Goal: Find contact information: Find contact information

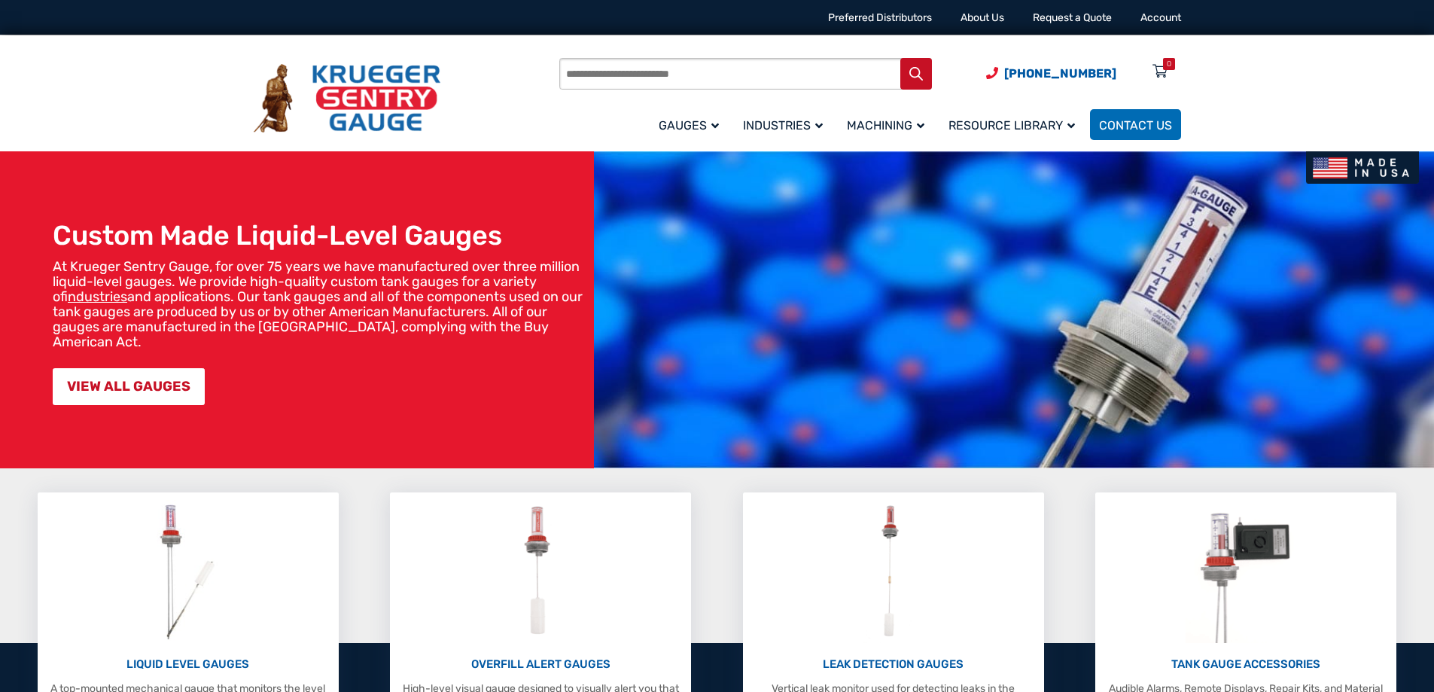
click at [722, 63] on input "Products search" at bounding box center [745, 74] width 373 height 32
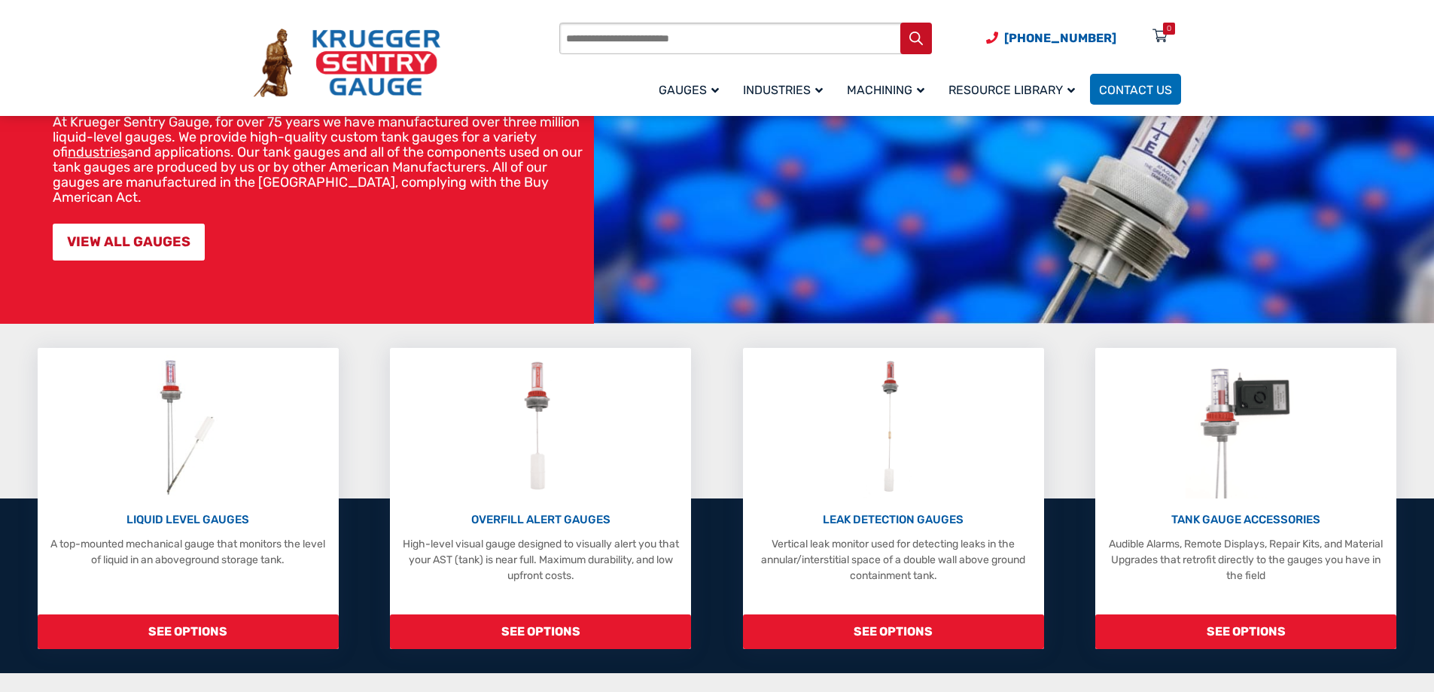
scroll to position [226, 0]
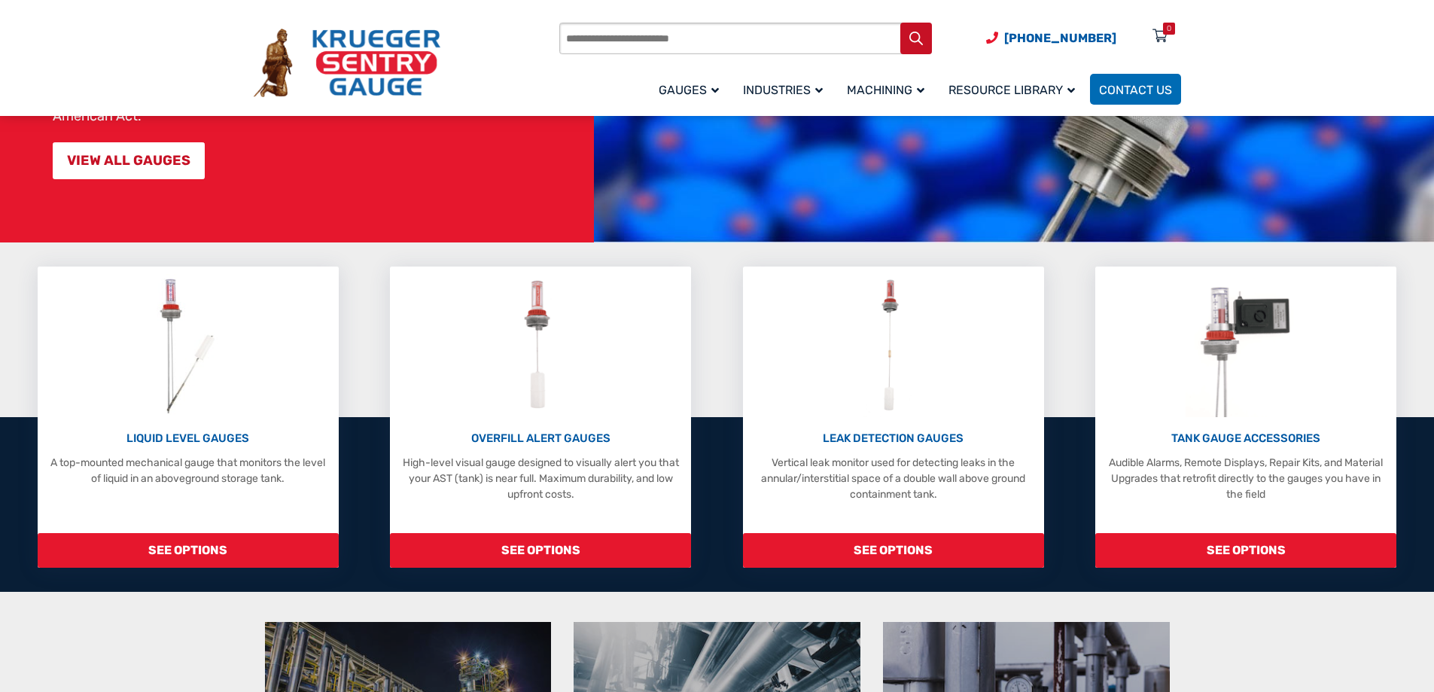
click at [687, 38] on input "Products search" at bounding box center [745, 39] width 373 height 32
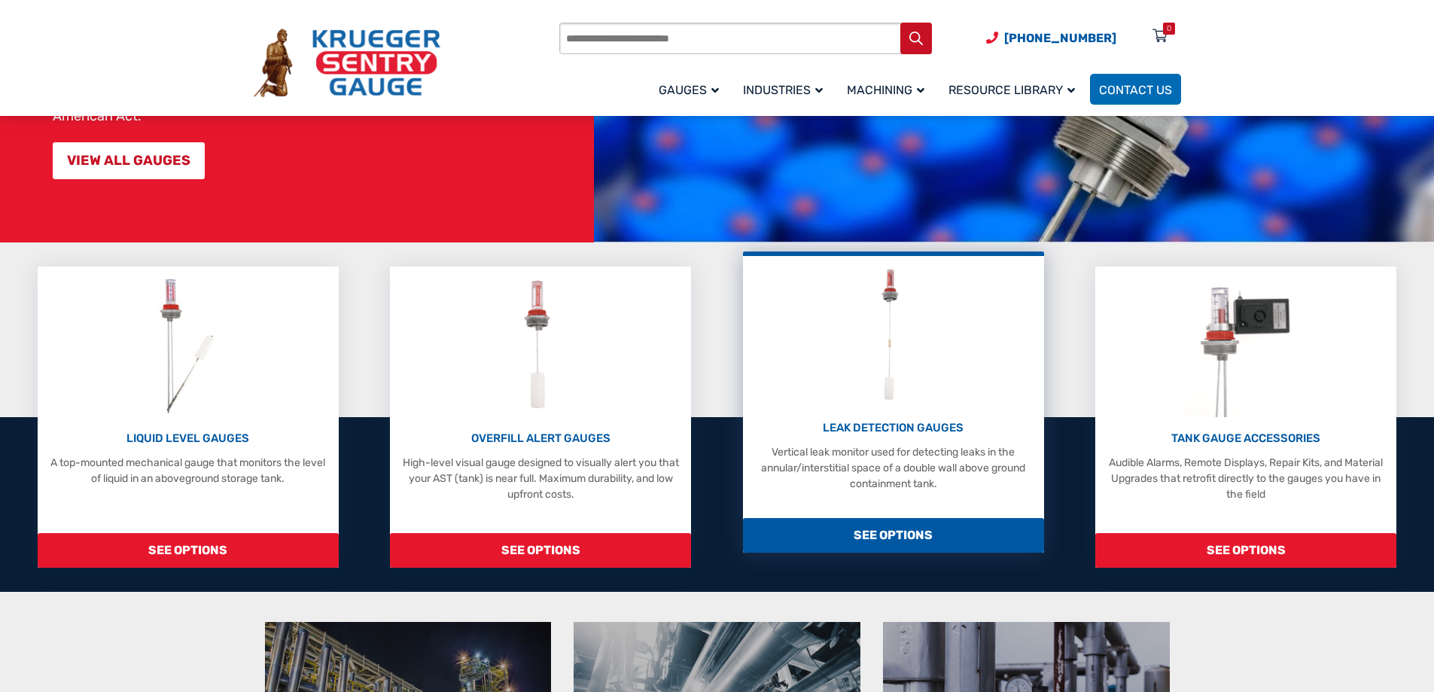
click at [924, 400] on div "LEAK DETECTION GAUGES Vertical leak monitor used for detecting leaks in the ann…" at bounding box center [894, 377] width 286 height 228
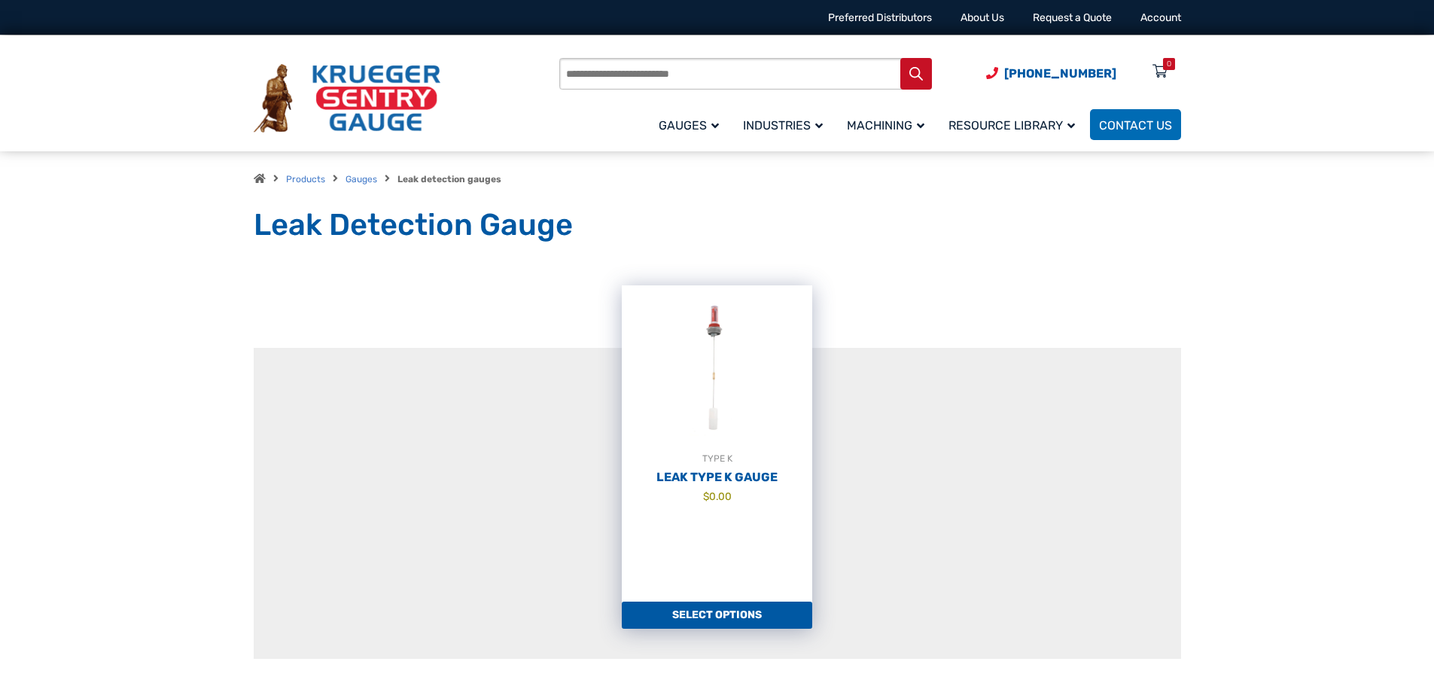
click at [745, 432] on img at bounding box center [717, 368] width 190 height 166
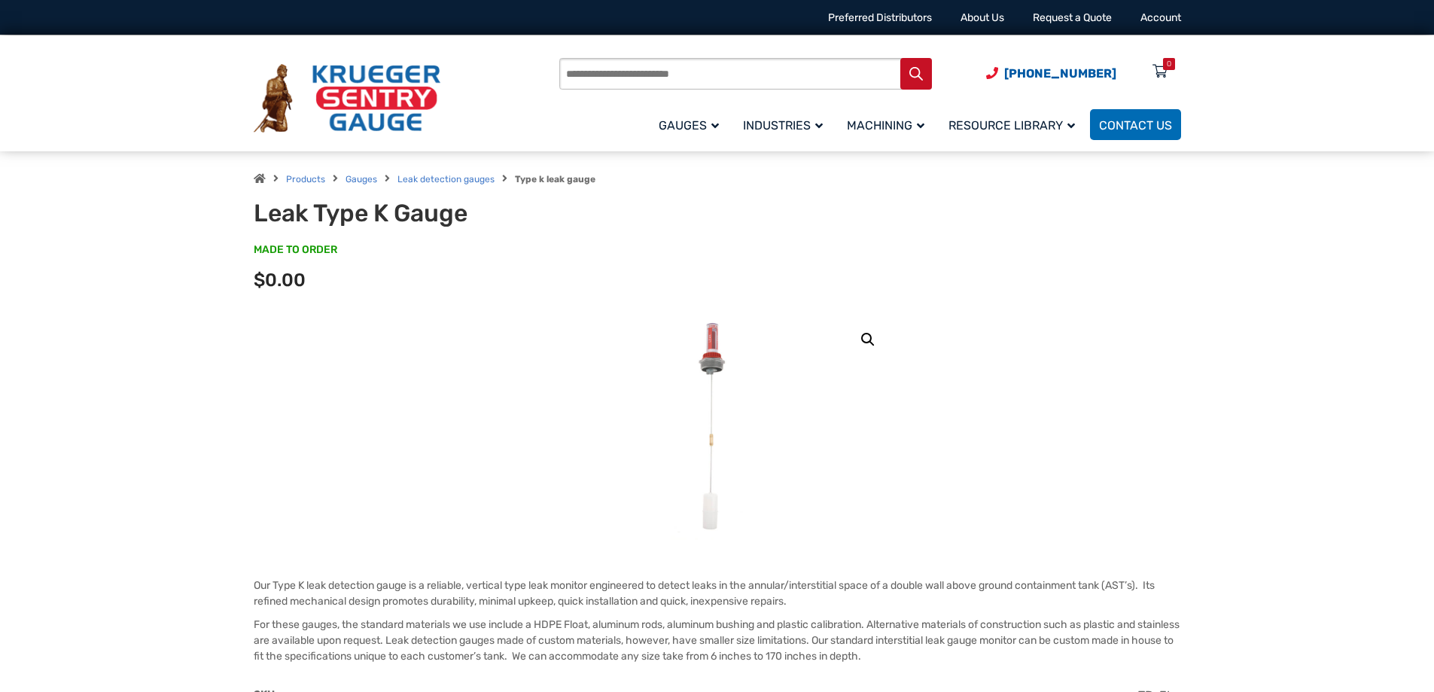
click at [114, 203] on div "Products Gauges Leak detection gauges Type k leak gauge Leak Type K Gauge MADE …" at bounding box center [717, 232] width 1434 height 163
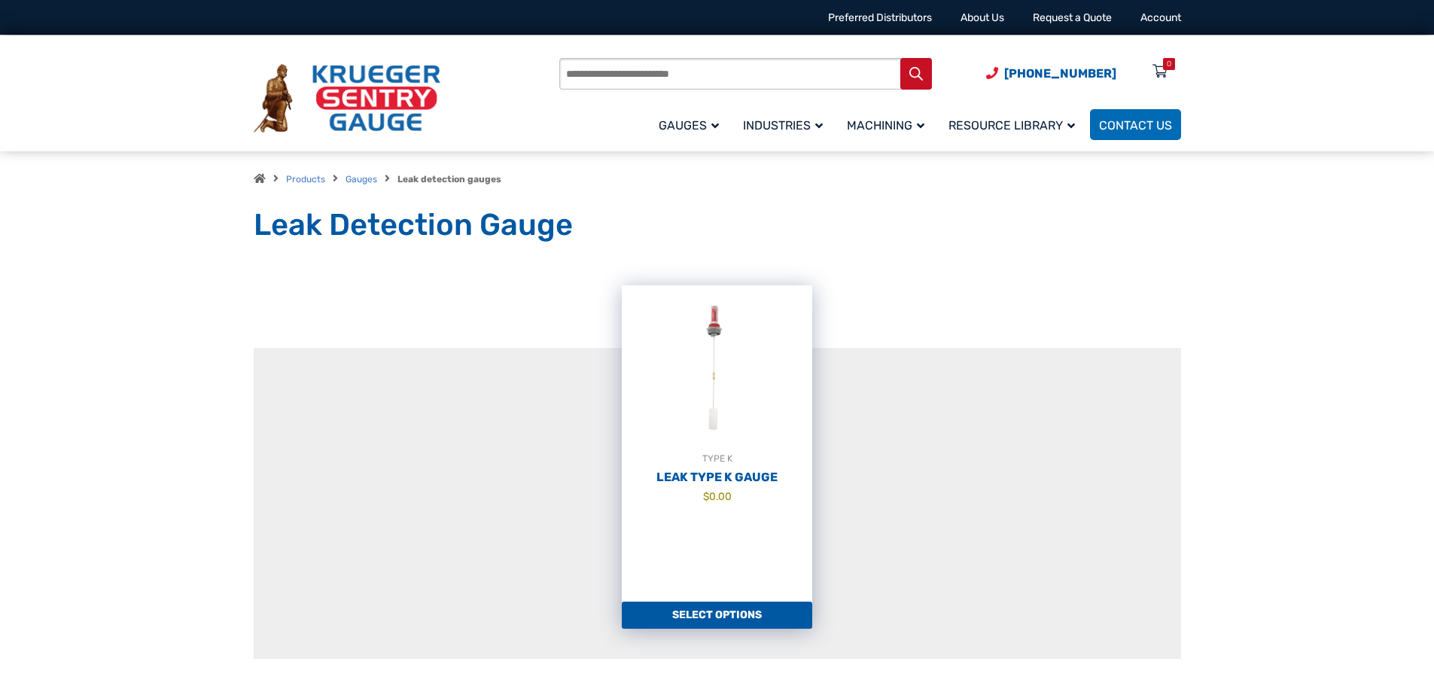
click at [714, 379] on img at bounding box center [717, 368] width 190 height 166
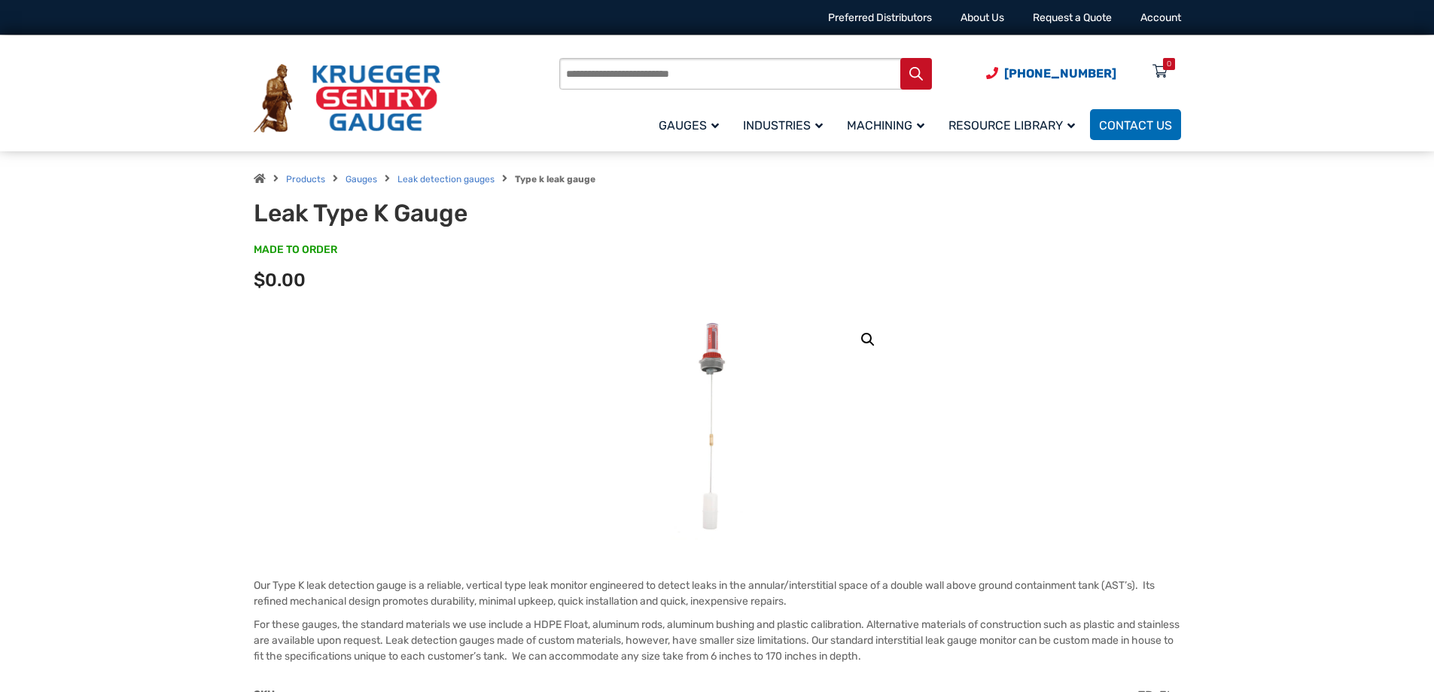
click at [726, 360] on img at bounding box center [717, 427] width 93 height 226
click at [863, 339] on link "🔍" at bounding box center [867, 339] width 27 height 27
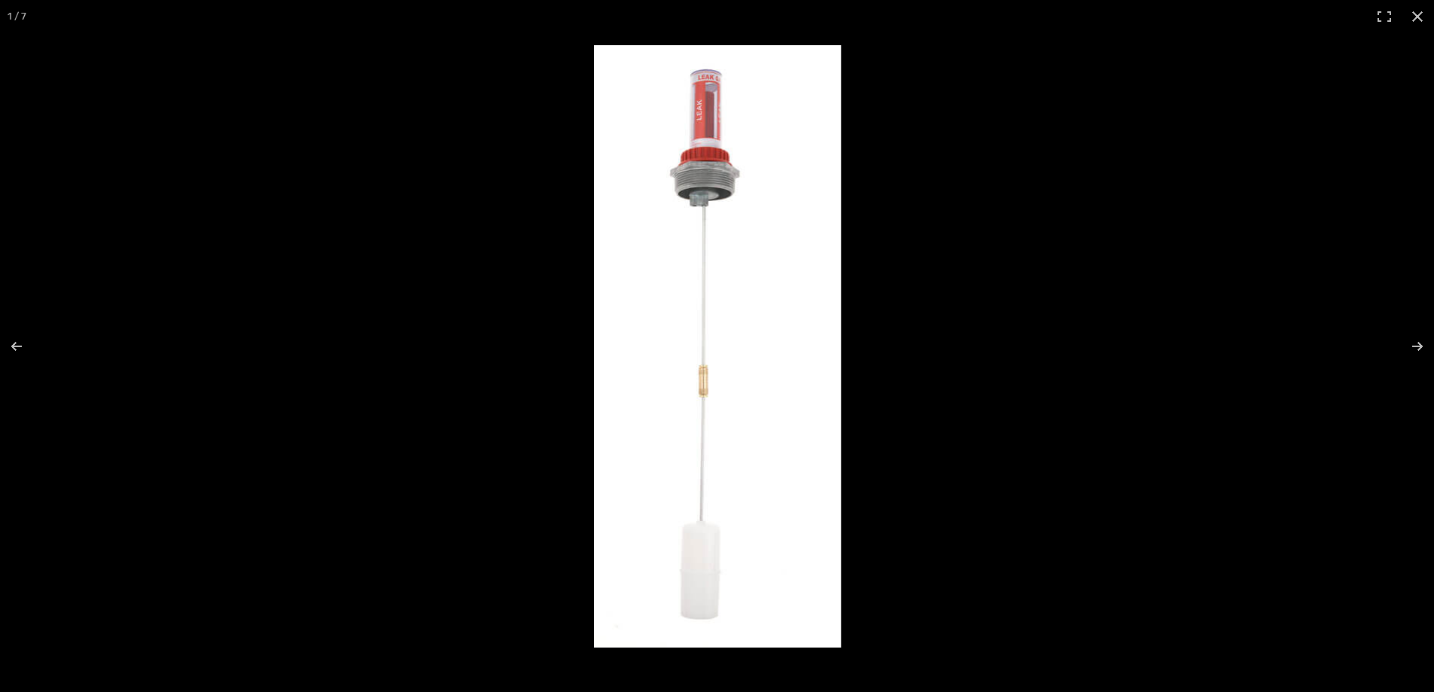
click at [710, 203] on img at bounding box center [717, 346] width 247 height 602
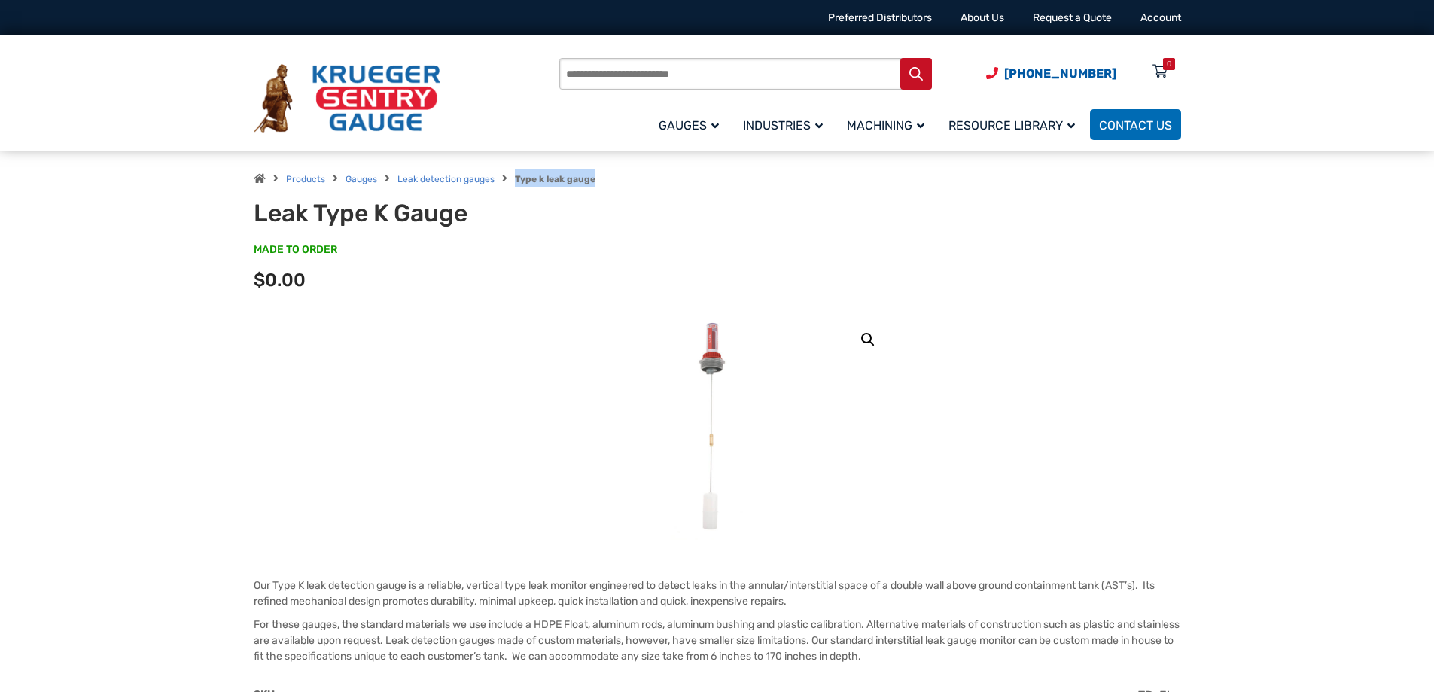
drag, startPoint x: 513, startPoint y: 175, endPoint x: 629, endPoint y: 187, distance: 115.8
click at [629, 187] on div "Products Gauges Leak detection gauges Type k leak gauge" at bounding box center [717, 178] width 927 height 18
drag, startPoint x: 1122, startPoint y: 75, endPoint x: 1031, endPoint y: 97, distance: 94.4
click at [1016, 75] on span "(920) 434-8860 Menu 0" at bounding box center [1083, 73] width 195 height 14
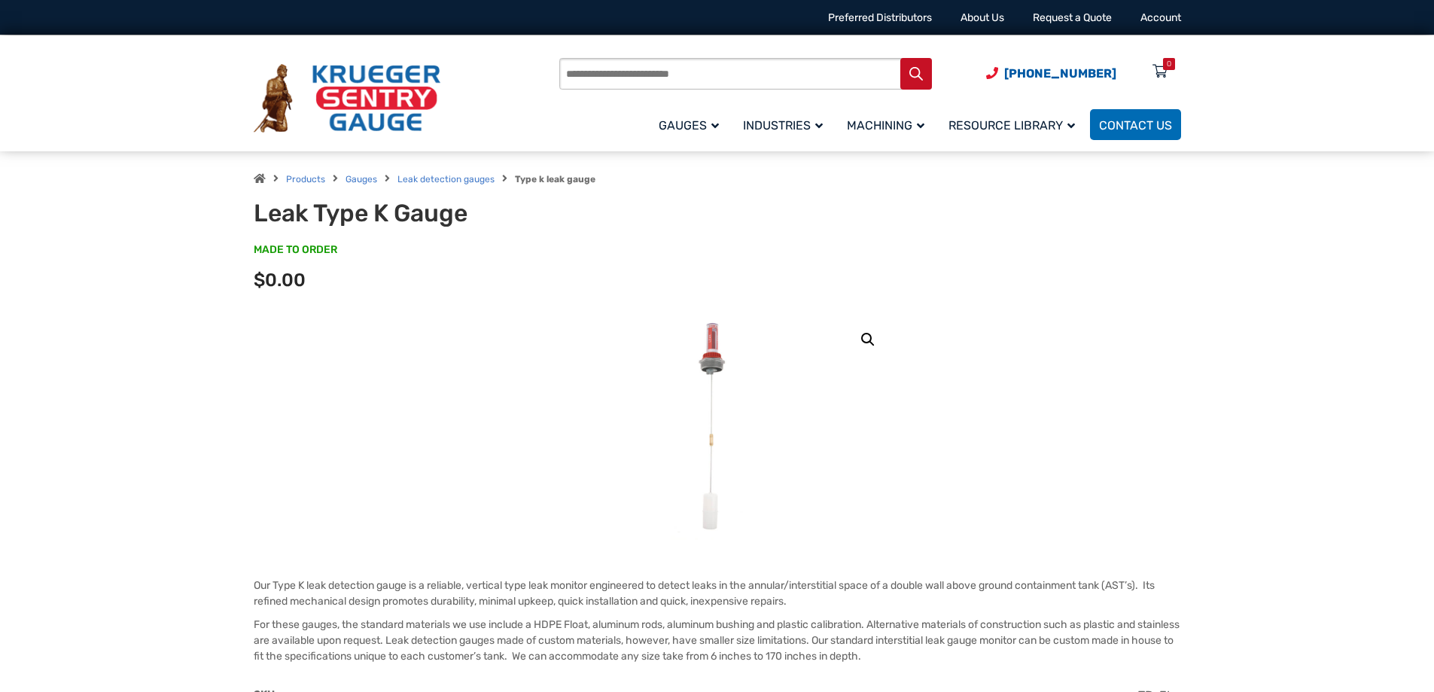
click at [764, 362] on link at bounding box center [717, 427] width 352 height 226
click at [878, 340] on link "🔍" at bounding box center [867, 339] width 27 height 27
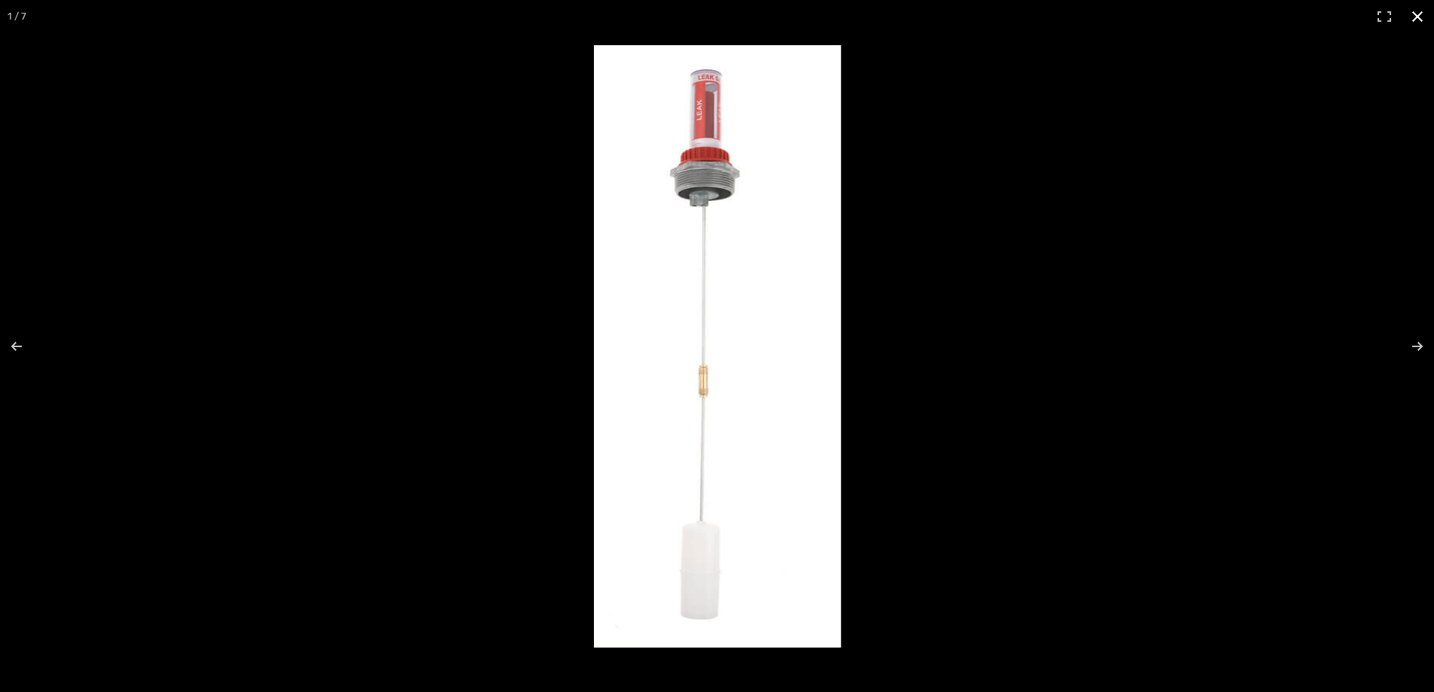
click at [1422, 17] on button "Close (Esc)" at bounding box center [1417, 16] width 33 height 33
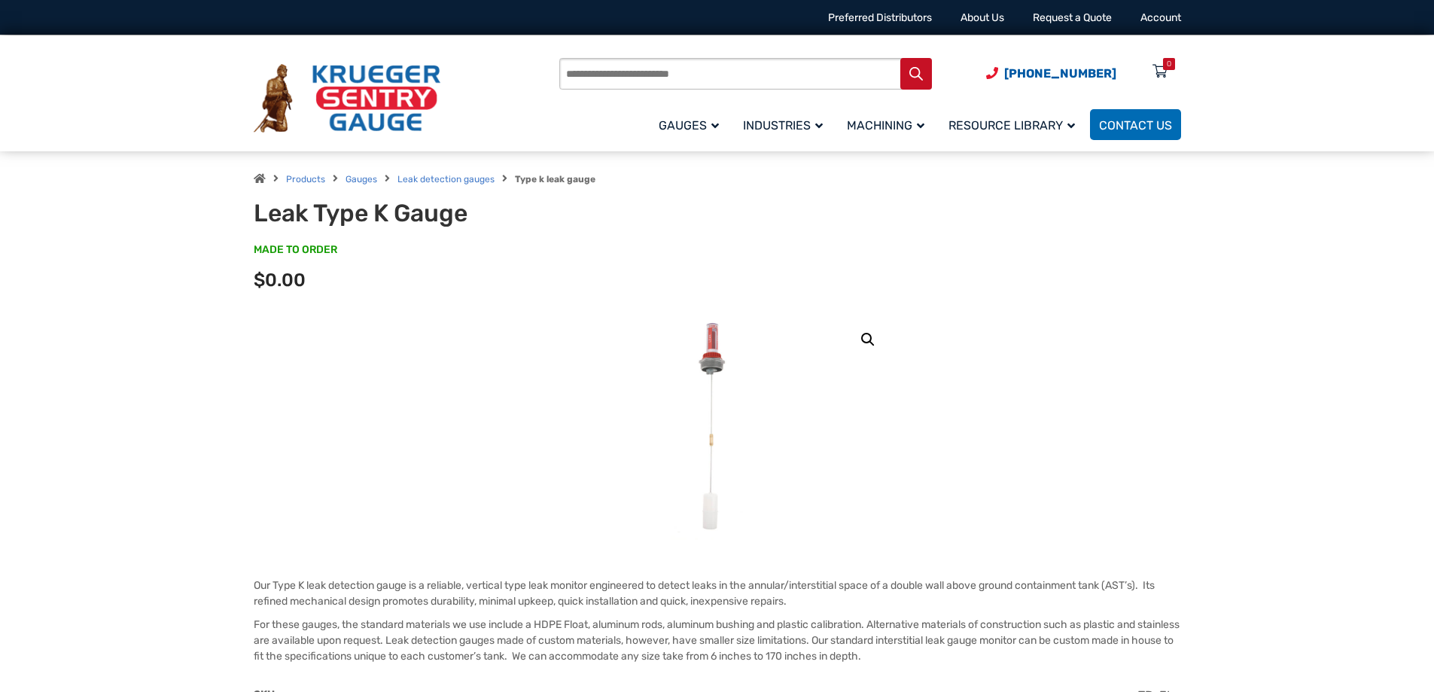
click at [364, 285] on div "Options total $0.00" at bounding box center [717, 286] width 927 height 26
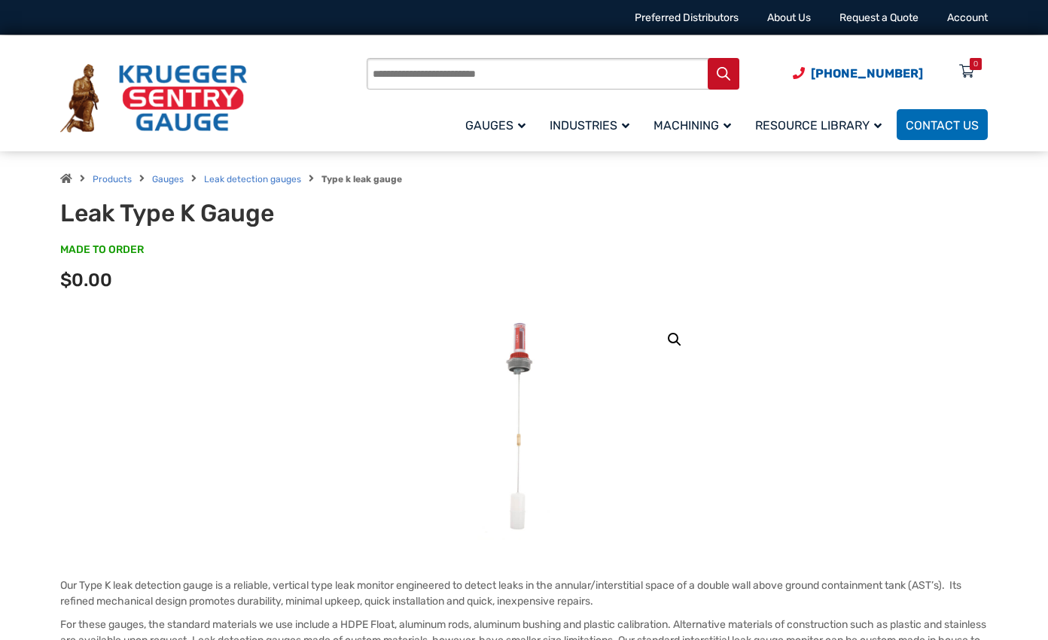
click at [531, 366] on img at bounding box center [523, 427] width 93 height 226
click at [679, 339] on link "🔍" at bounding box center [674, 339] width 27 height 27
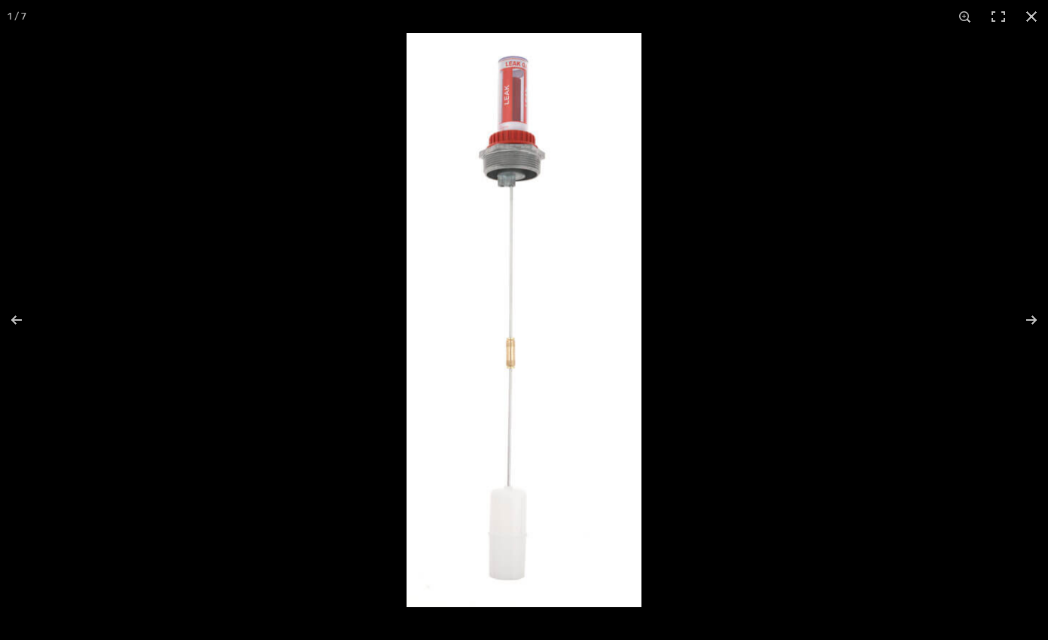
click at [555, 184] on img at bounding box center [524, 320] width 235 height 574
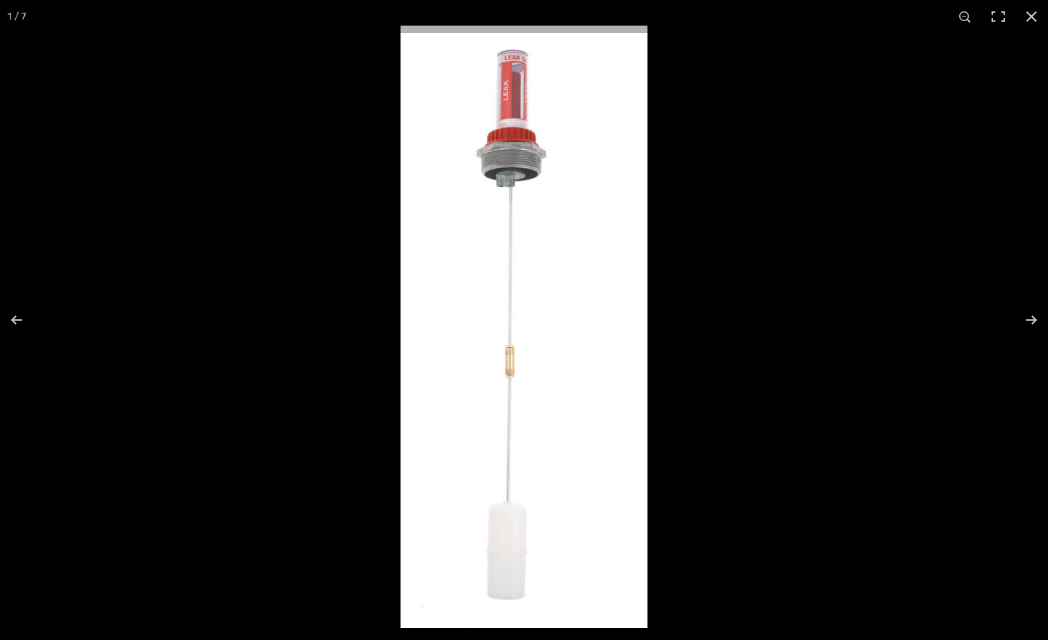
click at [555, 184] on img at bounding box center [523, 327] width 247 height 602
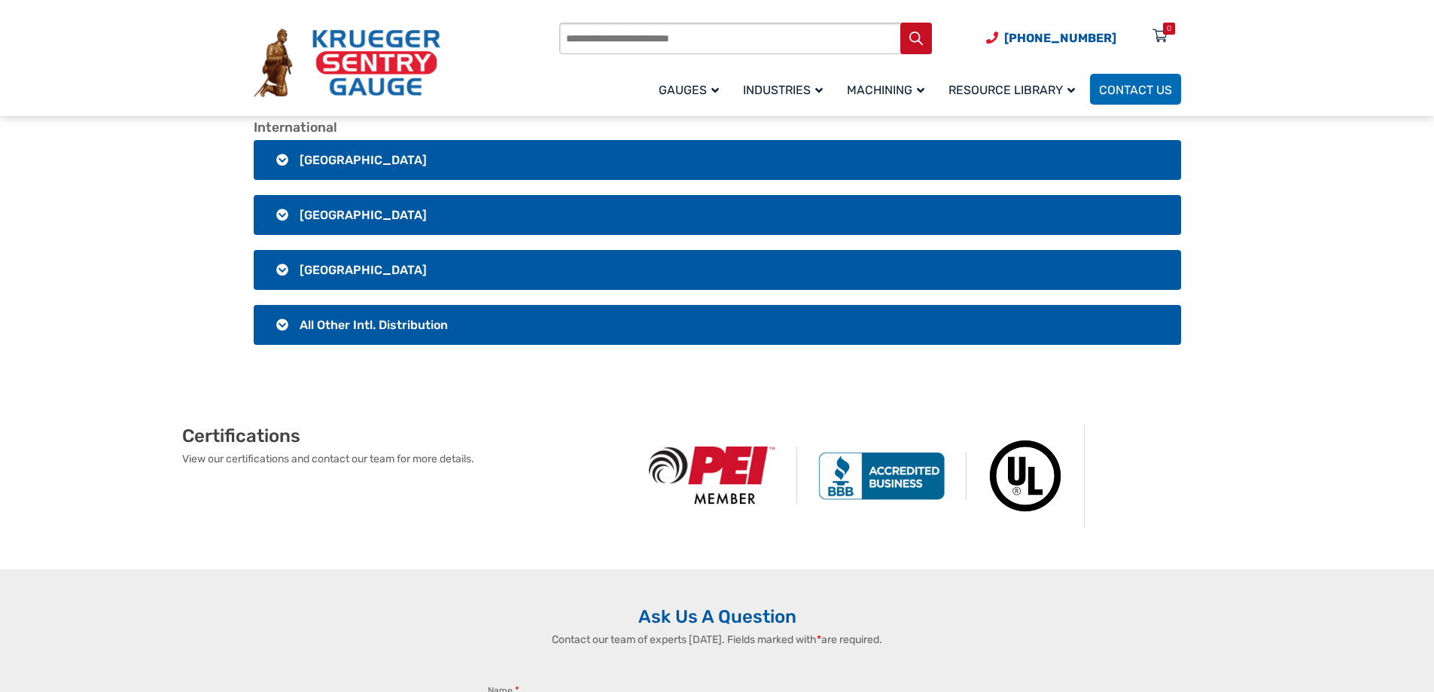
scroll to position [3011, 0]
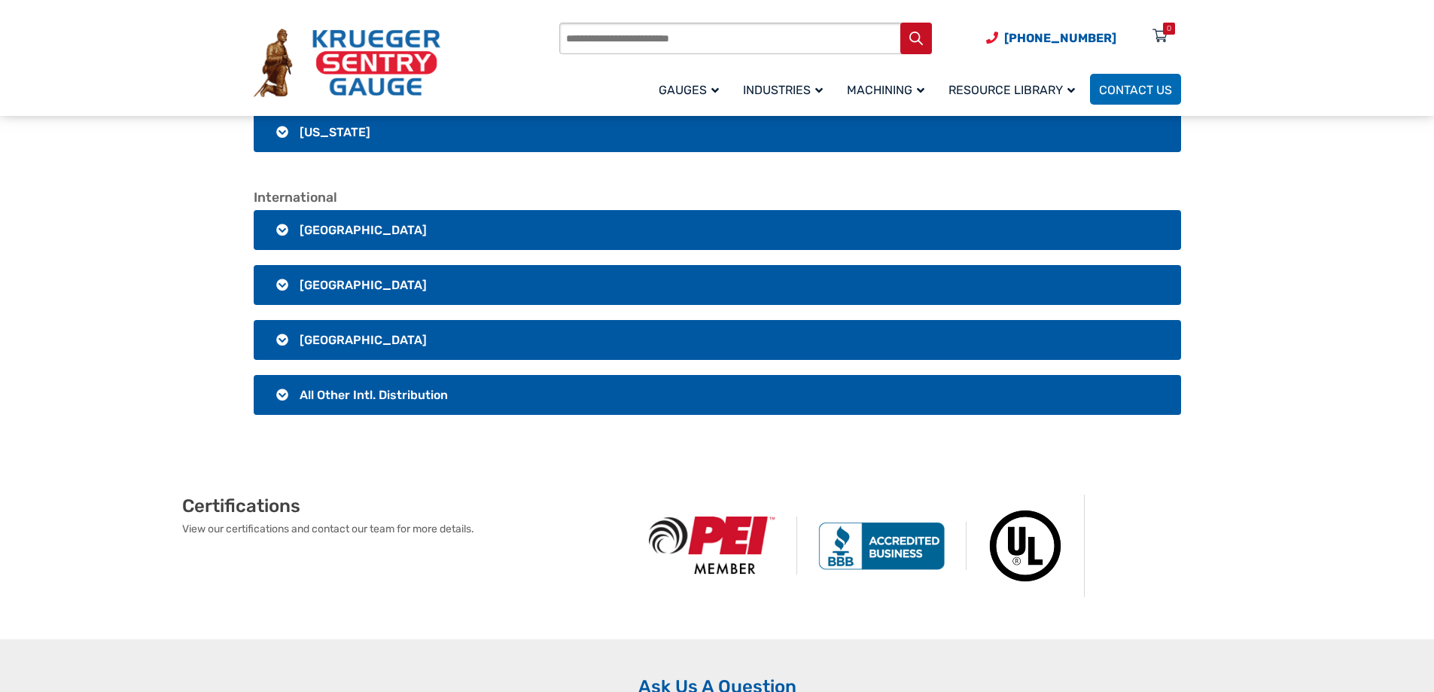
click at [338, 239] on h3 "[GEOGRAPHIC_DATA]" at bounding box center [717, 230] width 927 height 40
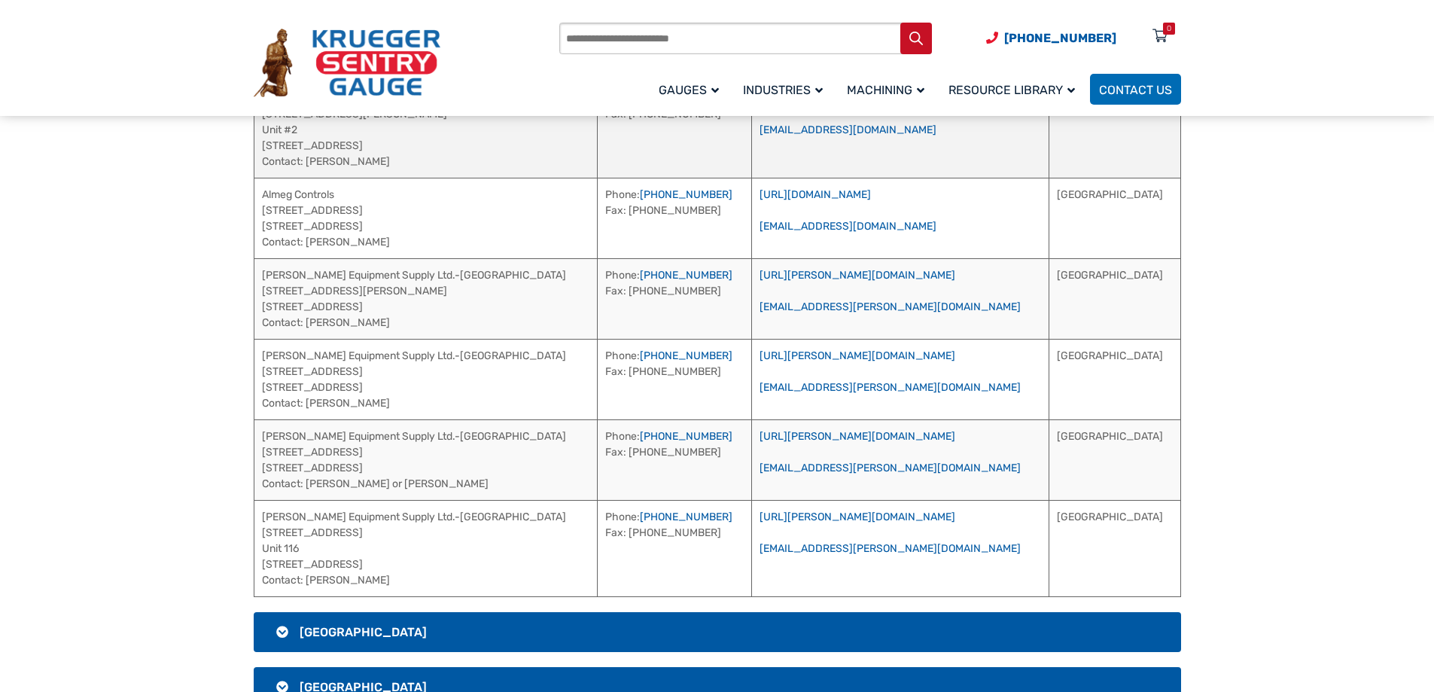
scroll to position [3312, 0]
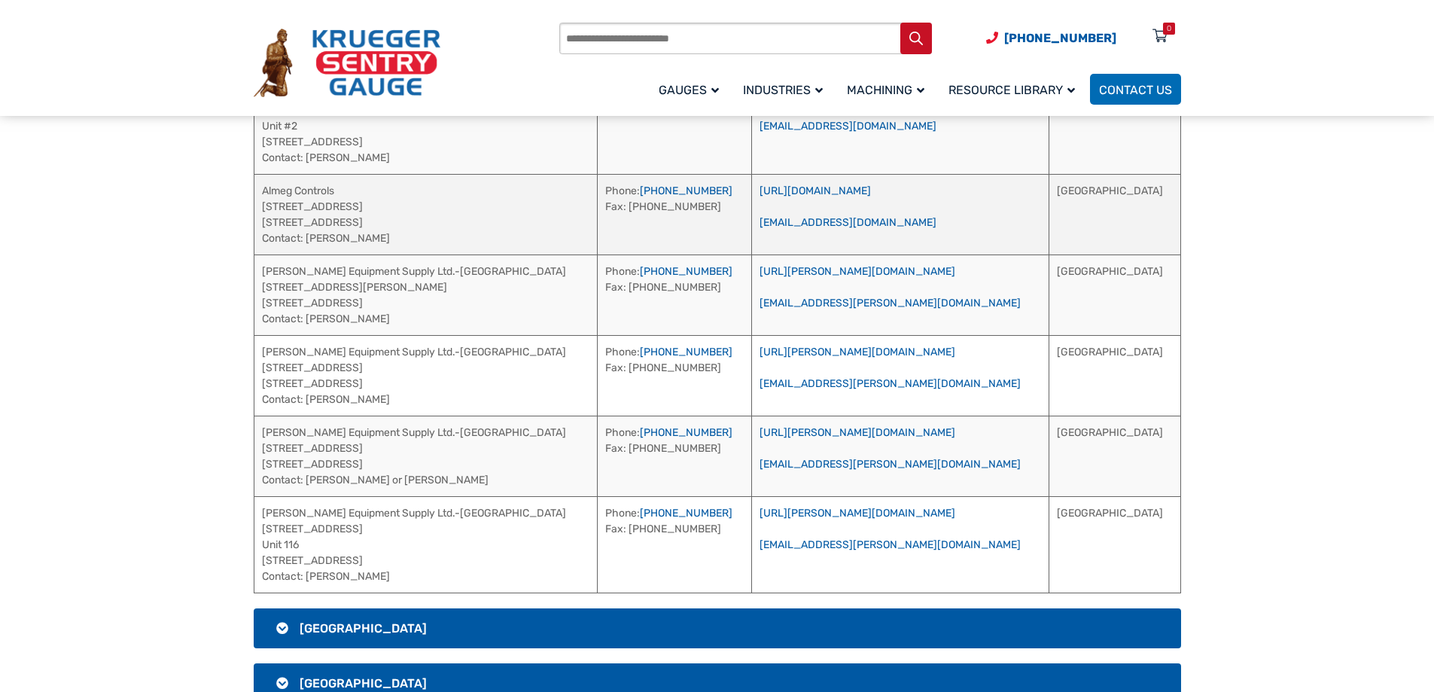
drag, startPoint x: 391, startPoint y: 227, endPoint x: 269, endPoint y: 187, distance: 127.4
click at [269, 187] on td "Almeg Controls [STREET_ADDRESS] Contact: [PERSON_NAME]" at bounding box center [426, 214] width 344 height 81
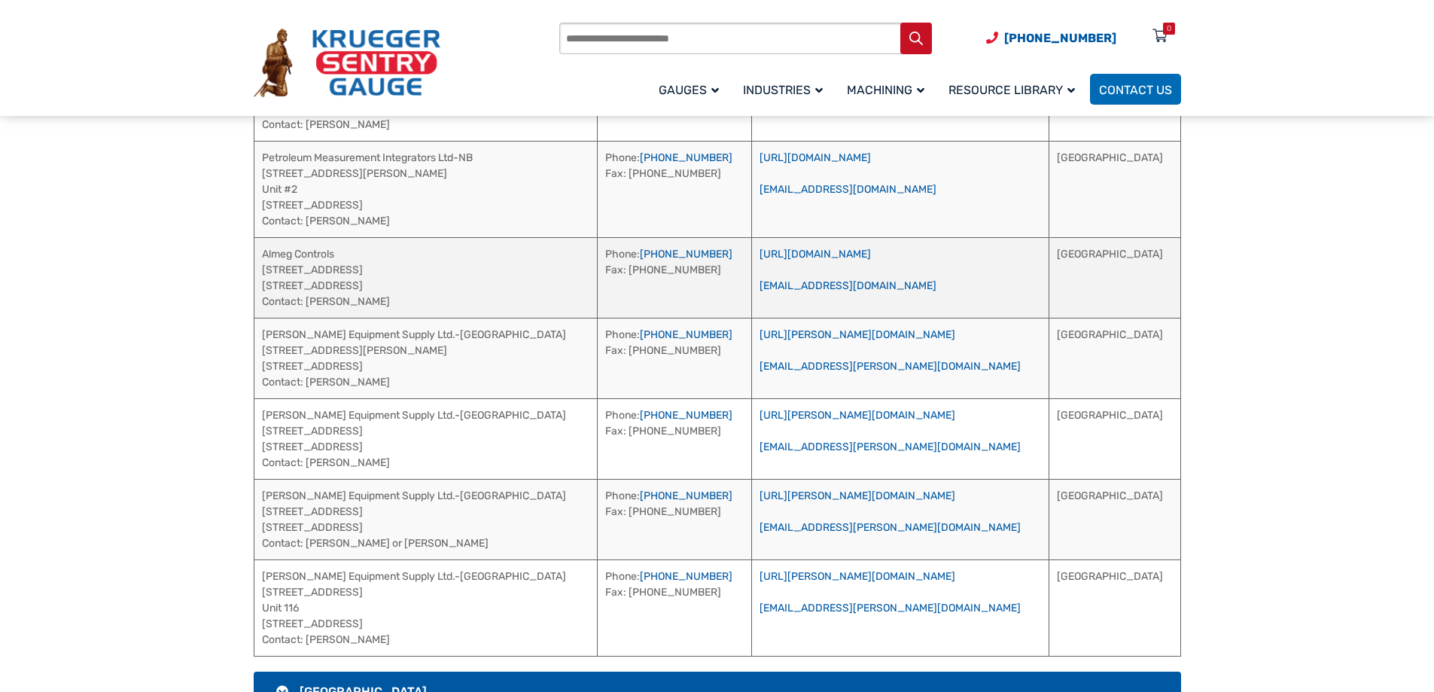
scroll to position [3162, 0]
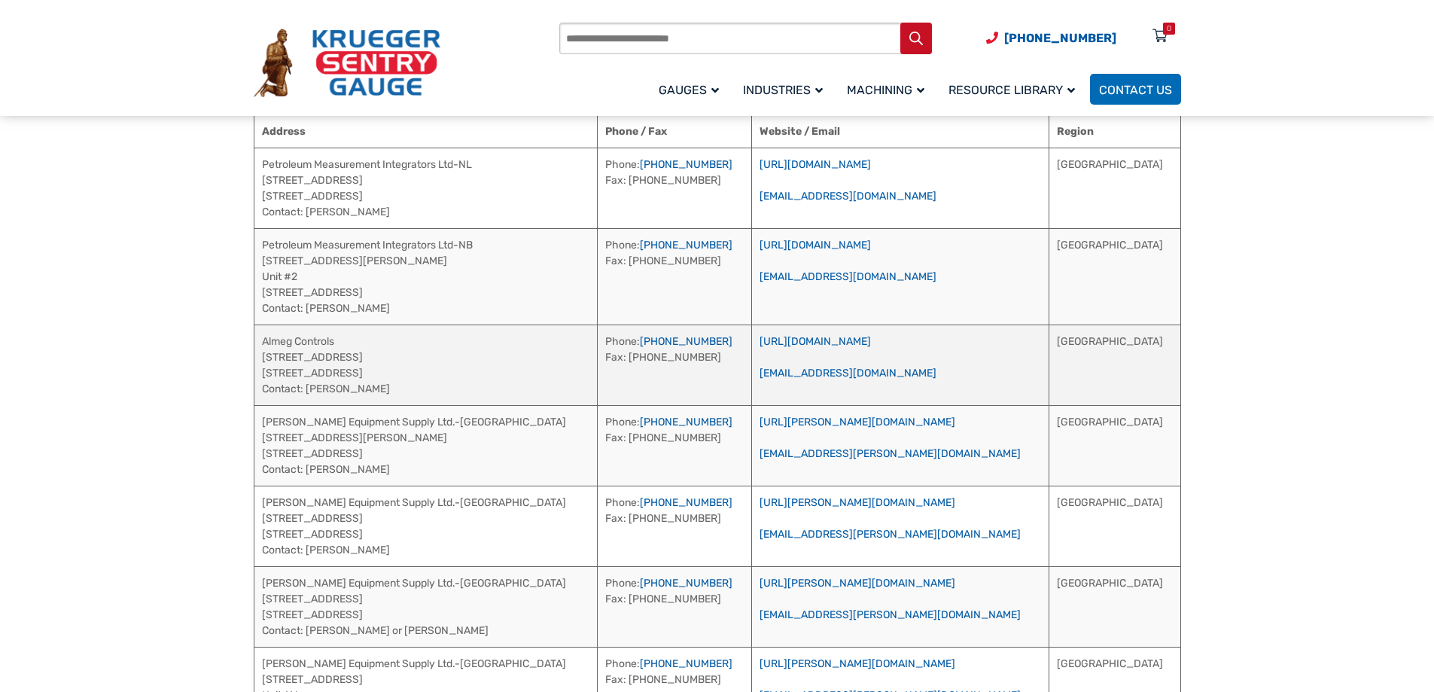
click at [370, 348] on td "Almeg Controls [STREET_ADDRESS] Contact: [PERSON_NAME]" at bounding box center [426, 364] width 344 height 81
drag, startPoint x: 382, startPoint y: 392, endPoint x: 263, endPoint y: 358, distance: 124.6
click at [263, 358] on td "Almeg Controls [STREET_ADDRESS] Contact: [PERSON_NAME]" at bounding box center [426, 364] width 344 height 81
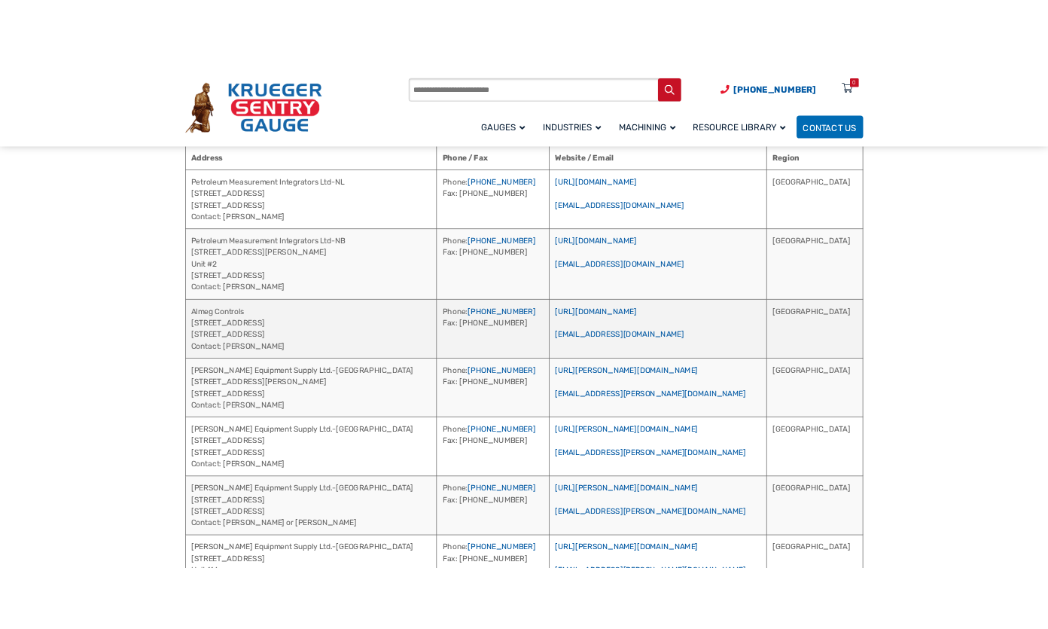
scroll to position [3237, 0]
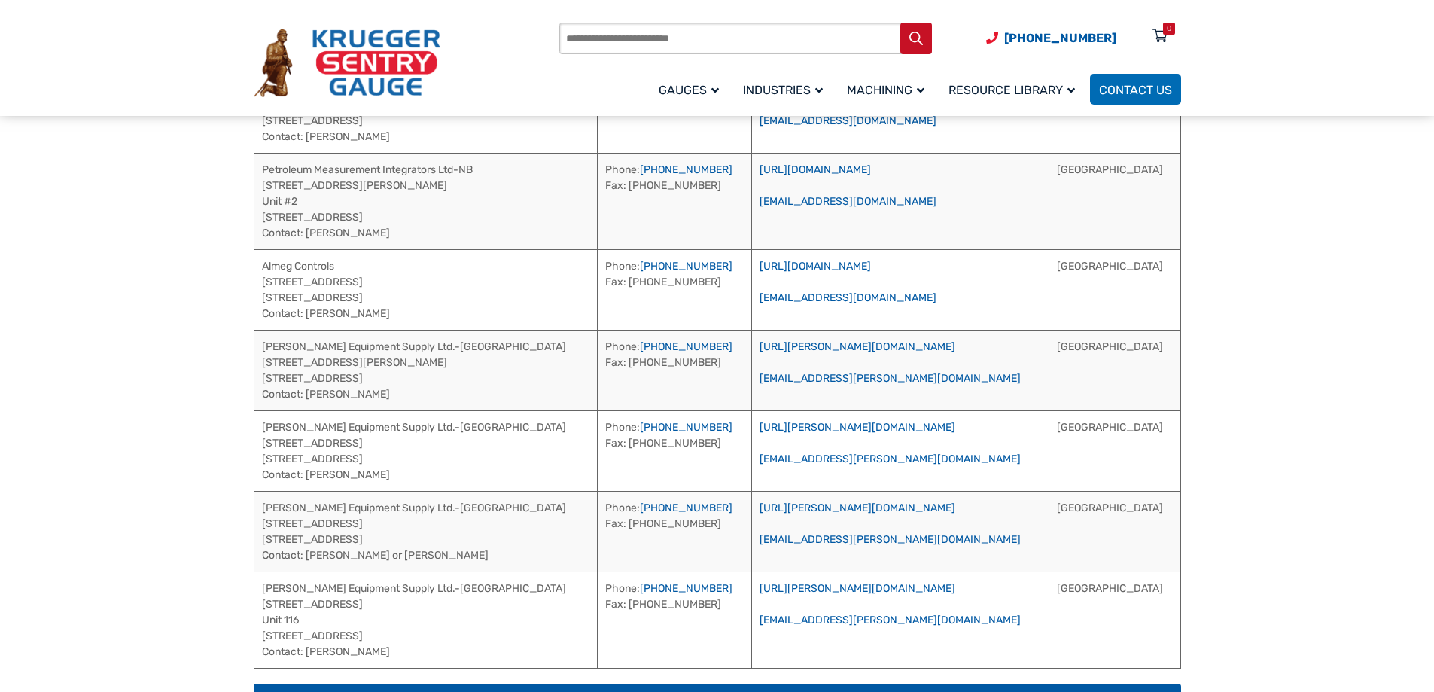
click at [119, 406] on section "International [GEOGRAPHIC_DATA] Address Phone / Fax Website / Email Region Petr…" at bounding box center [717, 417] width 1434 height 907
